Goal: Information Seeking & Learning: Learn about a topic

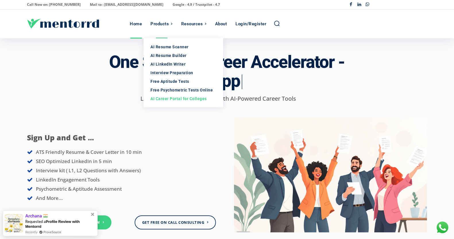
click at [170, 97] on div "AI Career Portal for Colleges" at bounding box center [183, 99] width 65 height 6
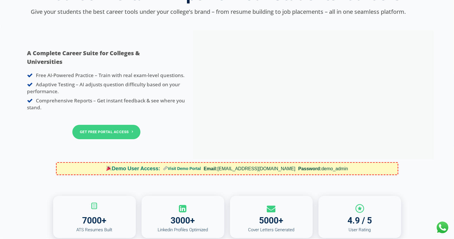
scroll to position [87, 0]
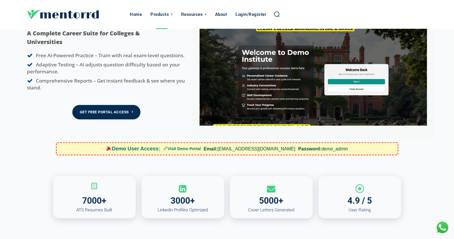
click at [125, 113] on link "Get Free Portal Access" at bounding box center [106, 112] width 68 height 14
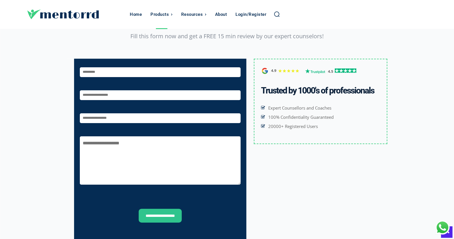
scroll to position [88, 0]
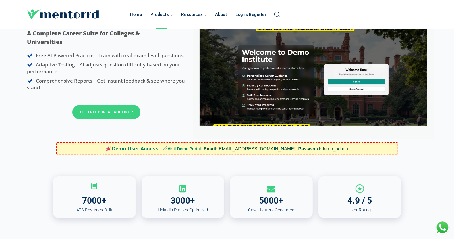
click at [193, 148] on link "Visit Demo Portal" at bounding box center [182, 149] width 38 height 6
drag, startPoint x: 229, startPoint y: 149, endPoint x: 287, endPoint y: 147, distance: 58.0
click at [287, 147] on span "Email: demo_admin@example.com" at bounding box center [250, 149] width 92 height 6
